Goal: Task Accomplishment & Management: Complete application form

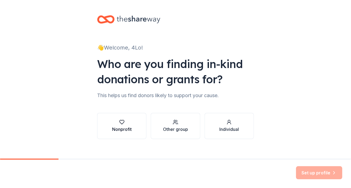
click at [127, 126] on div "Nonprofit" at bounding box center [122, 129] width 20 height 7
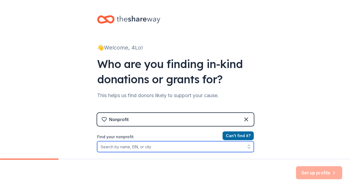
click at [171, 145] on input "Find your nonprofit" at bounding box center [175, 146] width 157 height 11
paste input "[US_EMPLOYER_IDENTIFICATION_NUMBER]"
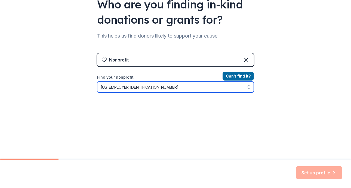
scroll to position [74, 0]
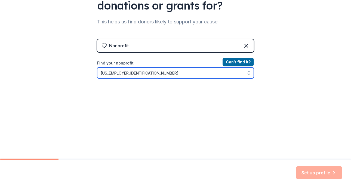
click at [105, 73] on input "[US_EMPLOYER_IDENTIFICATION_NUMBER]" at bounding box center [175, 73] width 157 height 11
click at [123, 74] on input "851707110" at bounding box center [175, 73] width 157 height 11
type input "8"
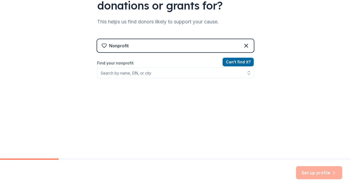
scroll to position [65, 0]
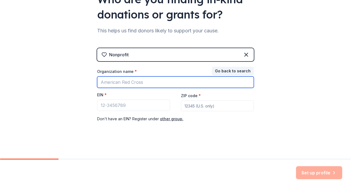
click at [122, 83] on input "Organization name *" at bounding box center [175, 82] width 157 height 11
type input "SOuth River PBA 62"
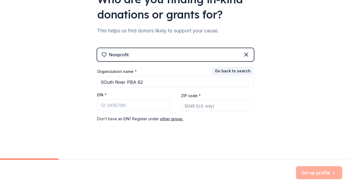
click at [210, 105] on input "ZIP code *" at bounding box center [217, 105] width 73 height 11
type input "08882"
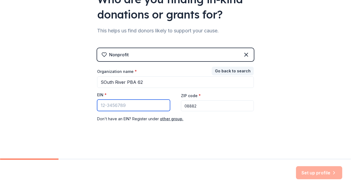
click at [136, 104] on input "EIN *" at bounding box center [133, 105] width 73 height 11
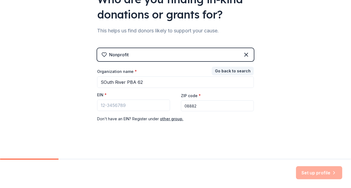
click at [41, 97] on div "👋 Welcome, 4Lo! Who are you finding in-kind donations or grants for? This helps…" at bounding box center [175, 47] width 351 height 224
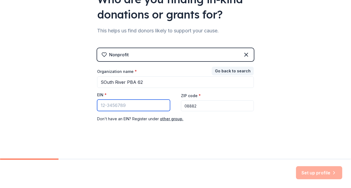
click at [109, 103] on input "EIN *" at bounding box center [133, 105] width 73 height 11
paste input "[US_EMPLOYER_IDENTIFICATION_NUMBER]"
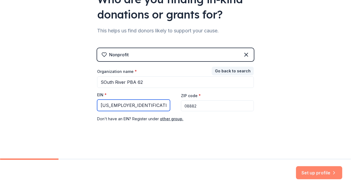
type input "[US_EMPLOYER_IDENTIFICATION_NUMBER]"
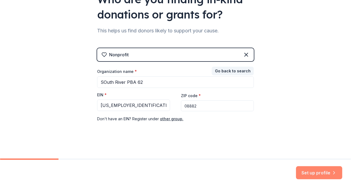
click at [318, 172] on button "Set up profile" at bounding box center [319, 172] width 46 height 13
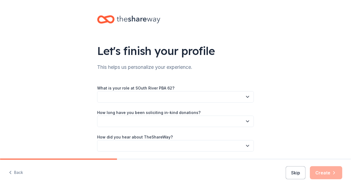
click at [246, 96] on icon "button" at bounding box center [247, 96] width 5 height 5
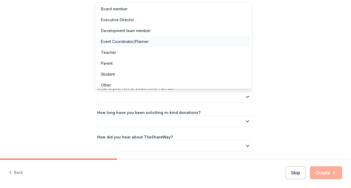
click at [222, 41] on div "Event Coordinator/Planner" at bounding box center [174, 41] width 154 height 11
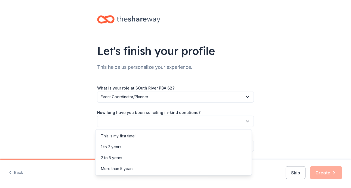
click at [239, 125] on button "button" at bounding box center [175, 121] width 157 height 11
click at [223, 157] on div "2 to 5 years" at bounding box center [174, 157] width 154 height 11
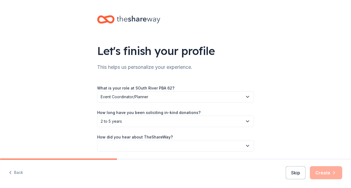
scroll to position [19, 0]
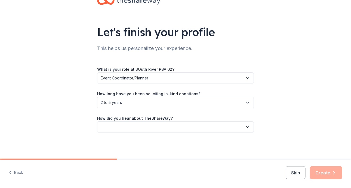
click at [228, 128] on button "button" at bounding box center [175, 126] width 157 height 11
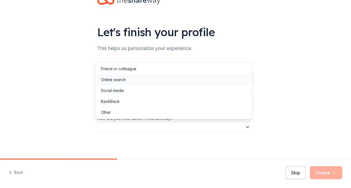
click at [222, 80] on div "Online search" at bounding box center [174, 79] width 154 height 11
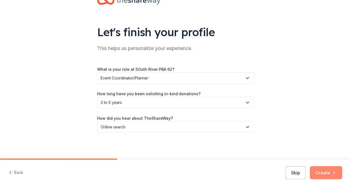
click at [329, 178] on button "Create" at bounding box center [326, 172] width 32 height 13
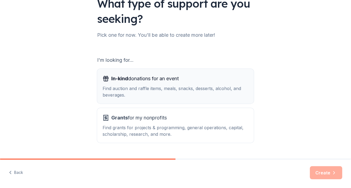
scroll to position [61, 0]
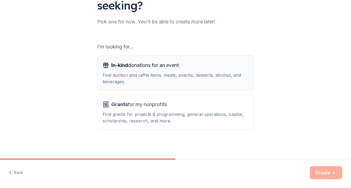
click at [184, 76] on div "Find auction and raffle items, meals, snacks, desserts, alcohol, and beverages." at bounding box center [176, 78] width 146 height 13
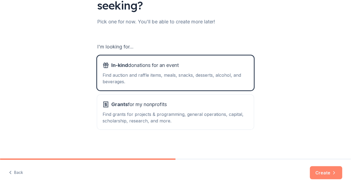
click at [322, 171] on button "Create" at bounding box center [326, 172] width 32 height 13
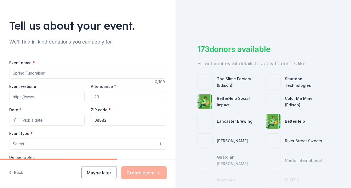
scroll to position [39, 0]
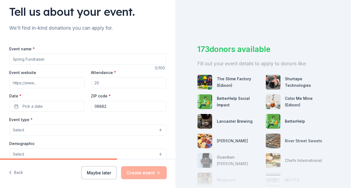
click at [85, 59] on input "Event name *" at bounding box center [88, 59] width 157 height 11
type input "The Blue Jeep Show"
type input "https://4loevents.com/thebluejeepshow"
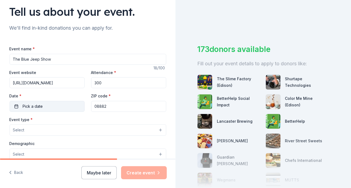
type input "300"
click at [48, 107] on button "Pick a date" at bounding box center [47, 106] width 75 height 11
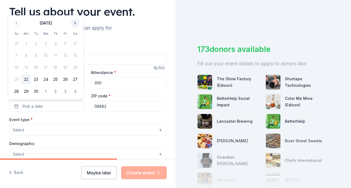
click at [75, 23] on button "Go to next month" at bounding box center [75, 23] width 8 height 8
click at [75, 68] on button "18" at bounding box center [75, 68] width 10 height 10
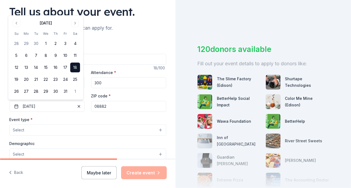
click at [76, 66] on button "18" at bounding box center [75, 68] width 10 height 10
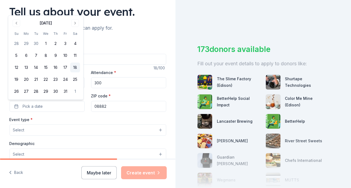
click at [74, 70] on button "18" at bounding box center [75, 68] width 10 height 10
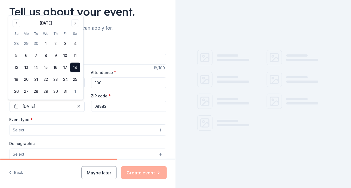
click at [62, 134] on button "Select" at bounding box center [88, 129] width 157 height 11
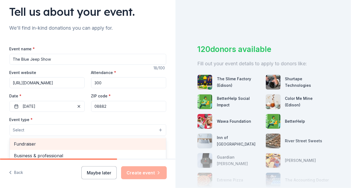
click at [61, 142] on span "Fundraiser" at bounding box center [88, 143] width 148 height 7
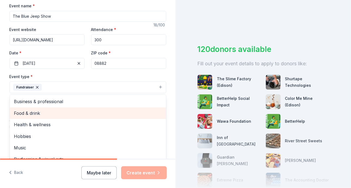
scroll to position [6, 0]
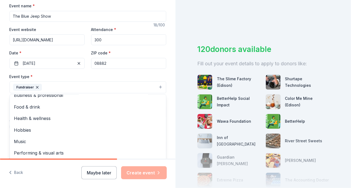
click at [101, 77] on div "Event type * Fundraiser Business & professional Food & drink Health & wellness …" at bounding box center [88, 83] width 157 height 20
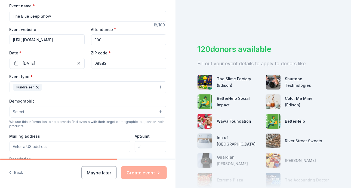
click at [85, 110] on button "Select" at bounding box center [88, 111] width 157 height 11
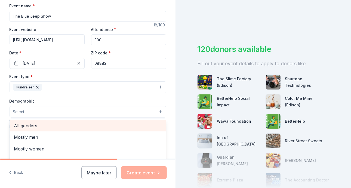
click at [76, 124] on span "All genders" at bounding box center [88, 125] width 148 height 7
click at [76, 124] on span "Mostly men" at bounding box center [88, 126] width 148 height 7
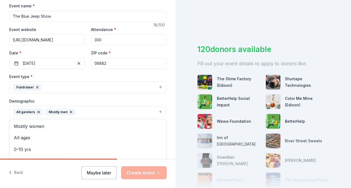
click at [84, 98] on div "Demographic All genders Mostly men Mostly women All ages 0-10 yrs 10-20 yrs 20-…" at bounding box center [88, 108] width 157 height 20
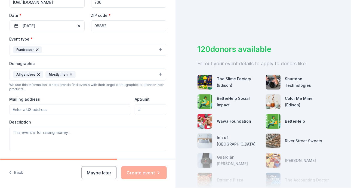
scroll to position [121, 0]
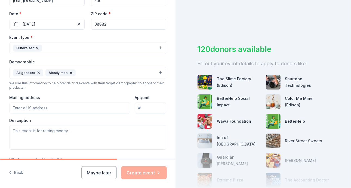
click at [80, 106] on input "Mailing address" at bounding box center [70, 108] width 121 height 11
click at [90, 111] on input "18 Caroline Drive, Princeton, NJ, 08540" at bounding box center [70, 108] width 121 height 11
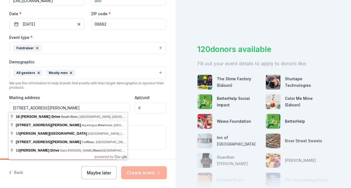
type input "18 Caroline Drive, South River, NJ, 08882"
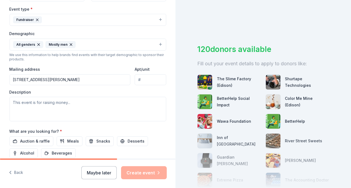
scroll to position [151, 0]
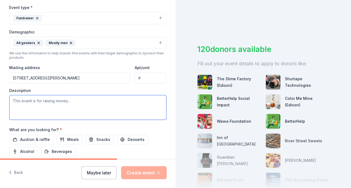
click at [84, 100] on textarea at bounding box center [88, 107] width 157 height 25
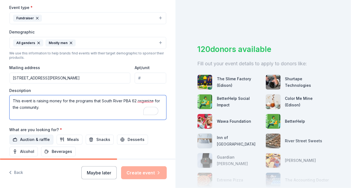
type textarea "This event is raising money for the programs that South River PBA 62 organize f…"
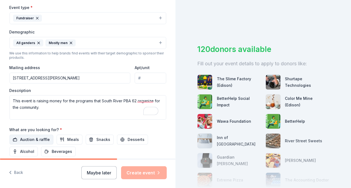
click at [40, 135] on button "Auction & raffle" at bounding box center [32, 140] width 44 height 10
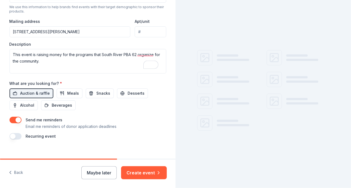
scroll to position [203, 0]
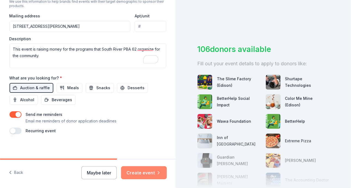
click at [129, 173] on button "Create event" at bounding box center [144, 172] width 46 height 13
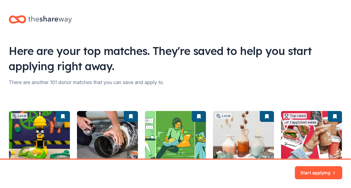
click at [55, 123] on div "Local Rolling Online app The Slime Factory (Edison) New Tickets Rolling Online …" at bounding box center [176, 157] width 334 height 92
click at [318, 173] on button "Start applying" at bounding box center [318, 169] width 47 height 13
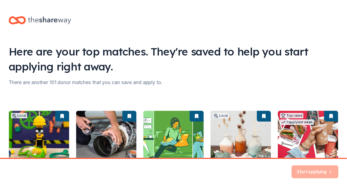
scroll to position [52, 0]
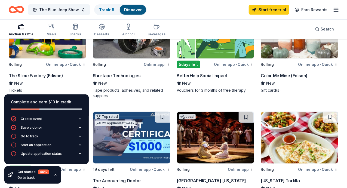
scroll to position [95, 0]
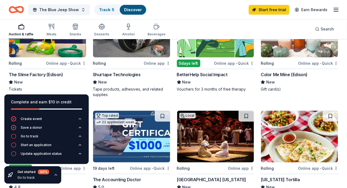
click at [55, 62] on div "Online app • Quick" at bounding box center [66, 63] width 40 height 7
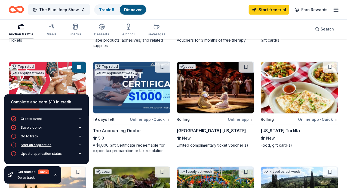
scroll to position [144, 0]
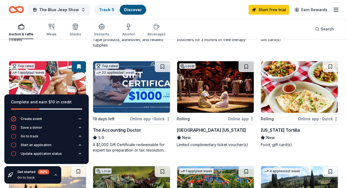
click at [54, 177] on icon "button" at bounding box center [56, 175] width 4 height 4
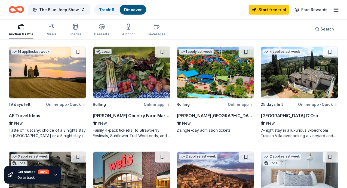
scroll to position [264, 0]
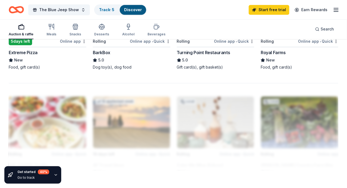
scroll to position [537, 0]
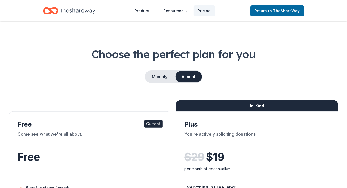
scroll to position [5, 0]
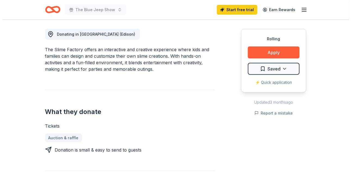
scroll to position [150, 0]
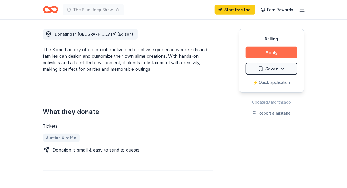
click at [261, 56] on button "Apply" at bounding box center [272, 53] width 52 height 12
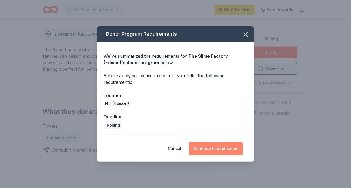
click at [200, 143] on button "Continue to application" at bounding box center [216, 148] width 54 height 13
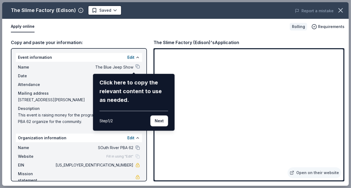
click at [149, 122] on div "Step 1 / 2 Next" at bounding box center [134, 119] width 69 height 16
click at [152, 121] on button "Next" at bounding box center [160, 120] width 18 height 11
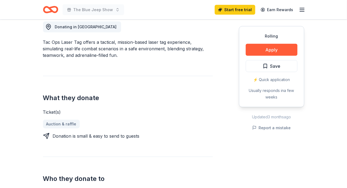
scroll to position [157, 0]
drag, startPoint x: 259, startPoint y: 53, endPoint x: 207, endPoint y: 105, distance: 73.5
click at [207, 105] on div "Donating in NJ Tac Ops Laser Tag offers a tactical, mission-based laser tag exp…" at bounding box center [173, 109] width 261 height 203
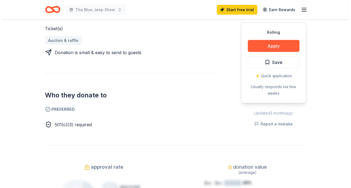
scroll to position [202, 0]
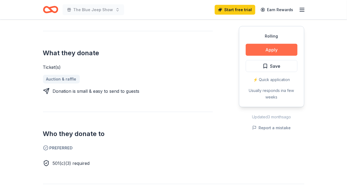
click at [262, 51] on button "Apply" at bounding box center [272, 50] width 52 height 12
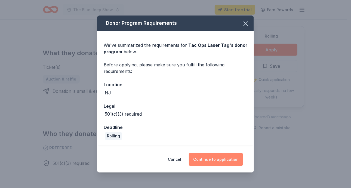
click at [205, 159] on button "Continue to application" at bounding box center [216, 159] width 54 height 13
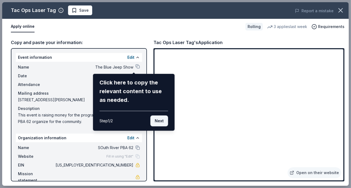
click at [157, 120] on button "Next" at bounding box center [160, 120] width 18 height 11
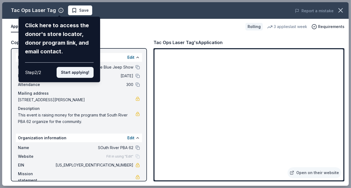
click at [80, 72] on button "Start applying!" at bounding box center [75, 72] width 37 height 11
